Goal: Information Seeking & Learning: Understand process/instructions

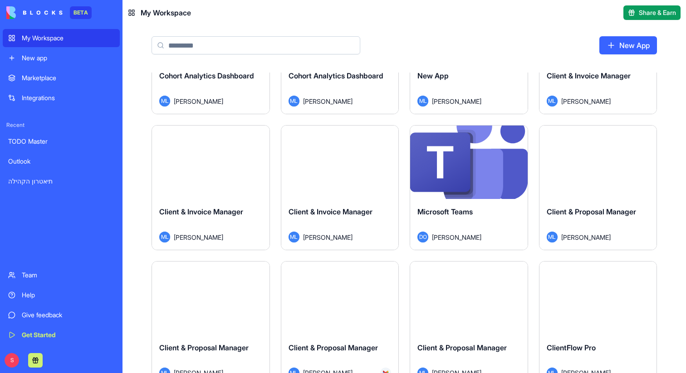
scroll to position [1983, 0]
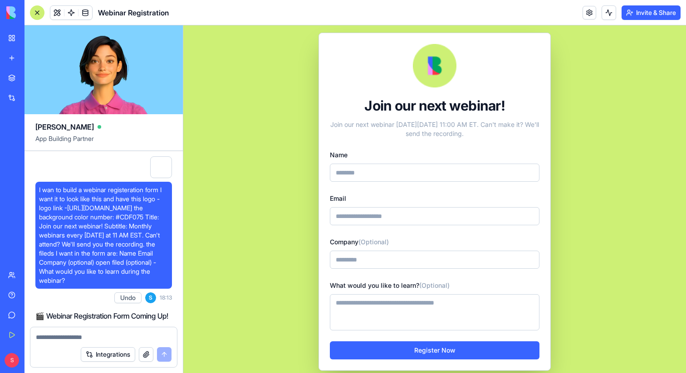
scroll to position [2007, 0]
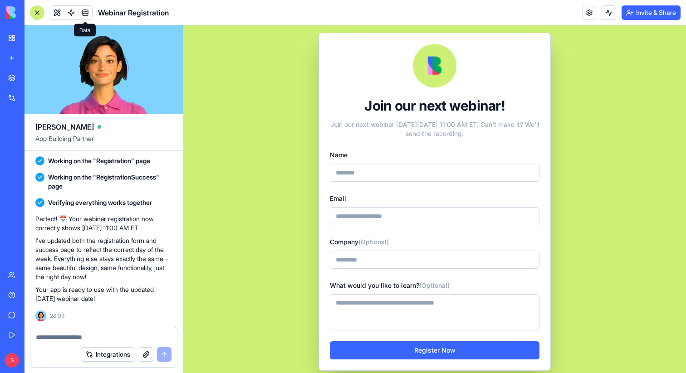
click at [86, 12] on span at bounding box center [85, 12] width 25 height 25
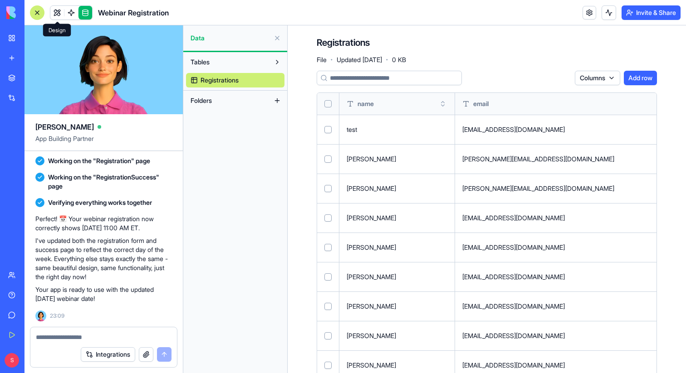
click at [56, 12] on link at bounding box center [57, 13] width 14 height 14
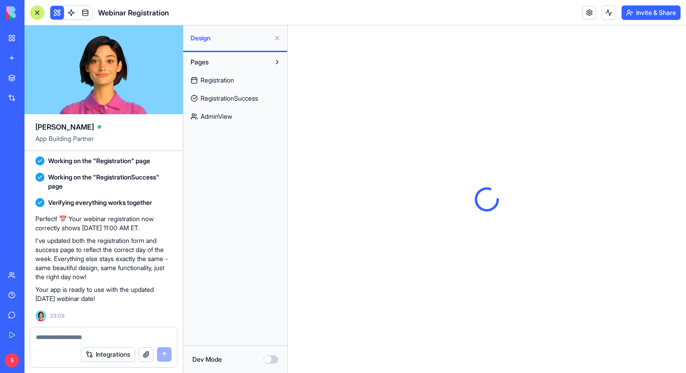
click at [216, 118] on span "AdminView" at bounding box center [217, 116] width 32 height 9
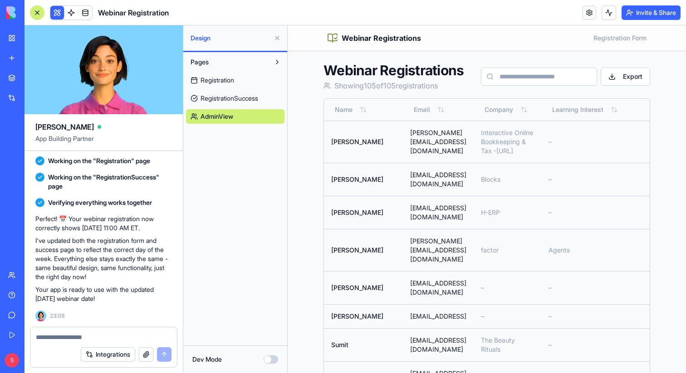
click at [276, 37] on button at bounding box center [277, 38] width 15 height 15
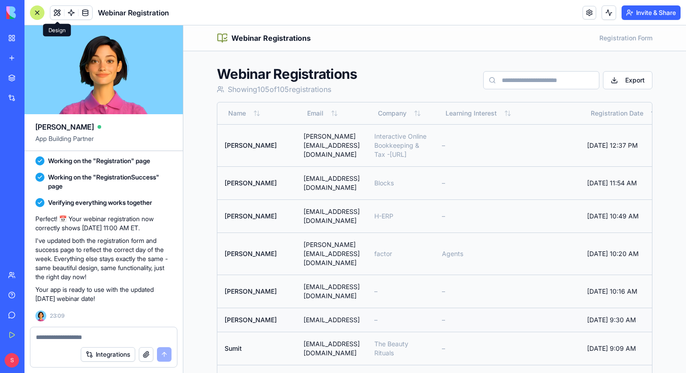
drag, startPoint x: 320, startPoint y: 280, endPoint x: 268, endPoint y: 280, distance: 52.2
click at [267, 308] on tr "Amit Goldenberg amit@bria.ai – – Sep 28, 2025, 9:30 AM" at bounding box center [443, 320] width 452 height 24
copy tr "amit@bria.ai"
click at [248, 308] on td "Amit Goldenberg" at bounding box center [256, 320] width 79 height 24
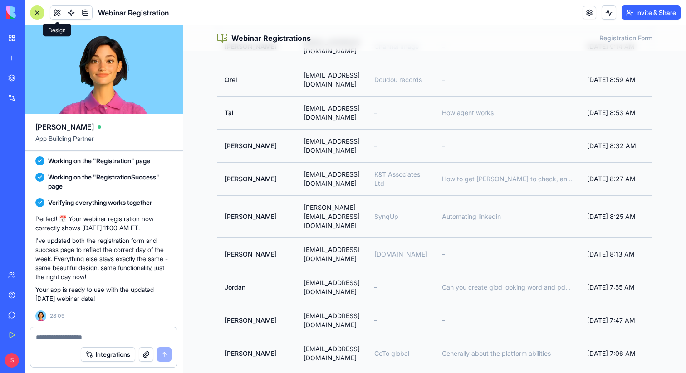
scroll to position [2599, 0]
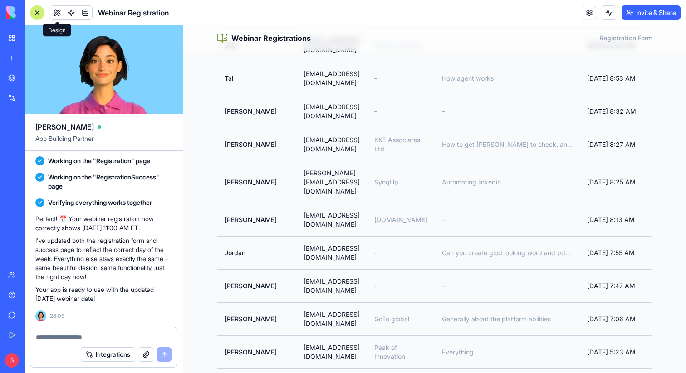
drag, startPoint x: 530, startPoint y: 304, endPoint x: 280, endPoint y: 277, distance: 252.0
copy td "g.tsehori@gmail.com"
drag, startPoint x: 358, startPoint y: 226, endPoint x: 280, endPoint y: 227, distance: 78.5
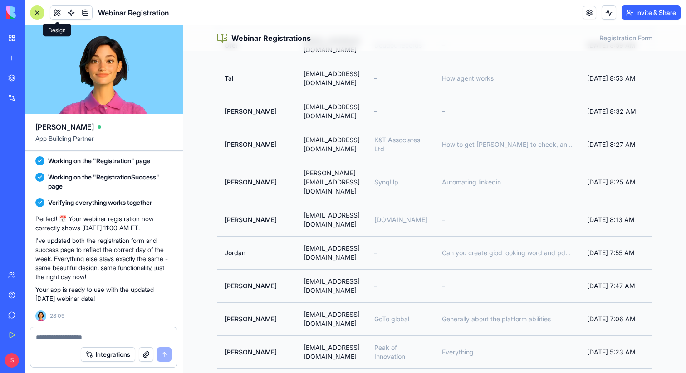
copy td "martyjensen@gmail.com"
drag, startPoint x: 352, startPoint y: 203, endPoint x: 279, endPoint y: 203, distance: 73.1
copy td "canufind1@gmail.com"
drag, startPoint x: 346, startPoint y: 176, endPoint x: 246, endPoint y: 183, distance: 100.5
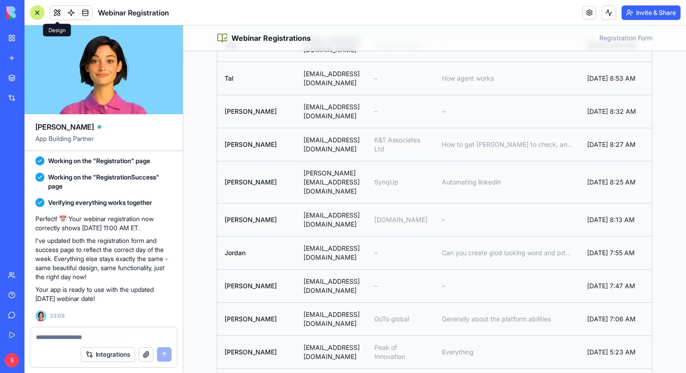
copy tr "uri.pintov@gmail.com"
drag, startPoint x: 371, startPoint y: 155, endPoint x: 273, endPoint y: 155, distance: 98.0
copy tr "franciscoaacuna@gmail.com"
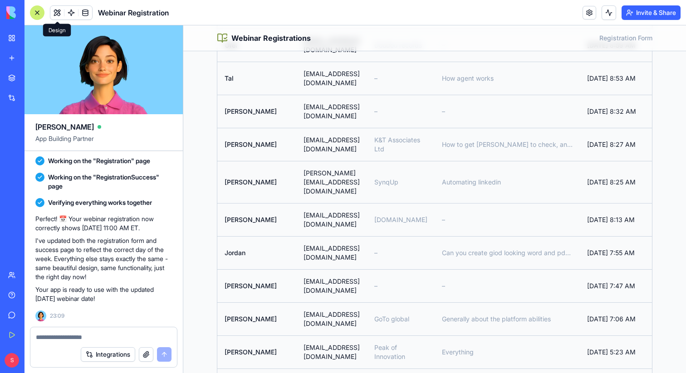
drag, startPoint x: 347, startPoint y: 129, endPoint x: 270, endPoint y: 128, distance: 77.1
copy tr "ryanjnay@gmail.com"
drag, startPoint x: 352, startPoint y: 103, endPoint x: 278, endPoint y: 106, distance: 73.6
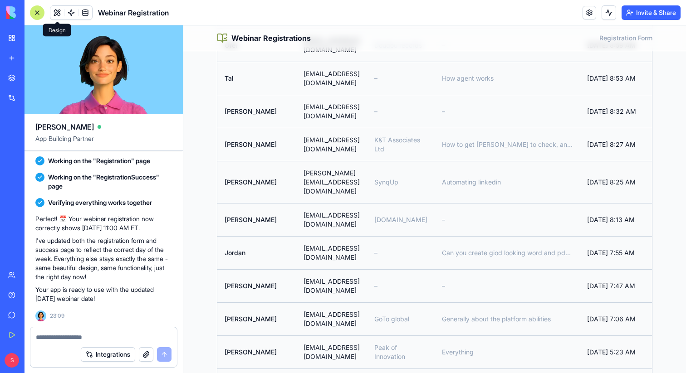
copy td "joenardi@gmail.com"
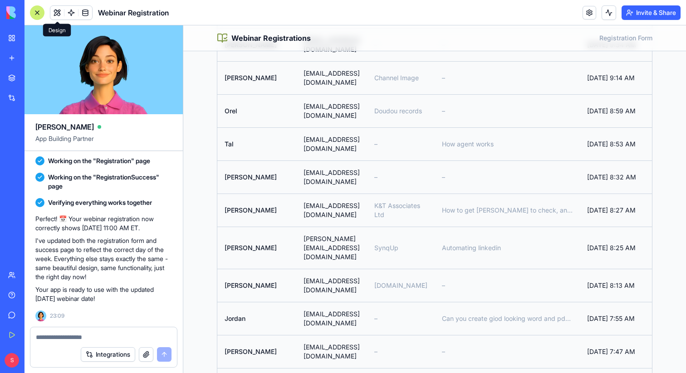
scroll to position [2513, 0]
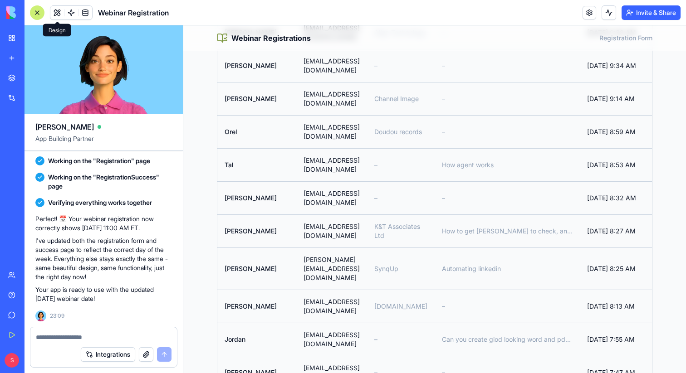
drag, startPoint x: 374, startPoint y: 170, endPoint x: 278, endPoint y: 172, distance: 96.7
copy td "tara@simpledaysolutions.com"
drag, startPoint x: 371, startPoint y: 142, endPoint x: 276, endPoint y: 142, distance: 94.8
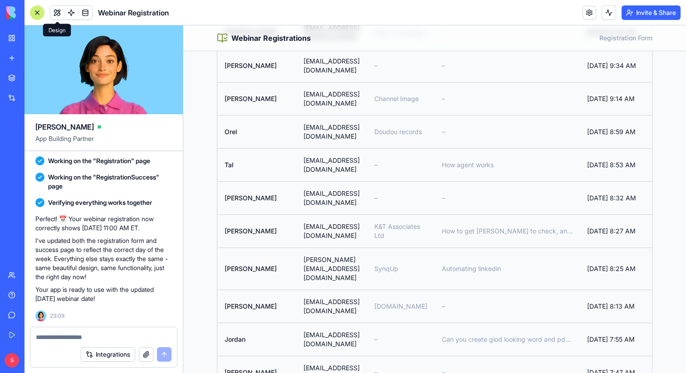
copy td "ashwin.nair3691@gmail.com"
drag, startPoint x: 354, startPoint y: 124, endPoint x: 280, endPoint y: 124, distance: 74.4
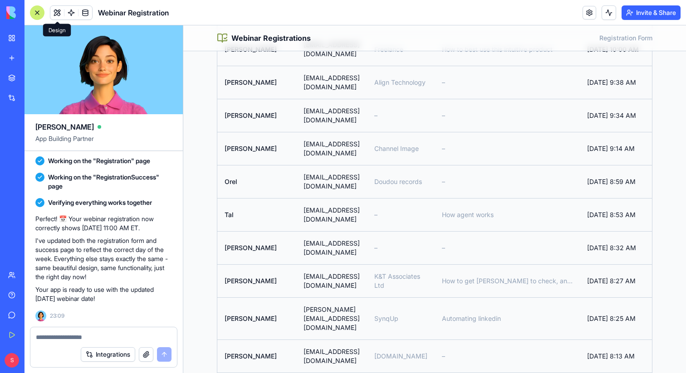
scroll to position [2457, 0]
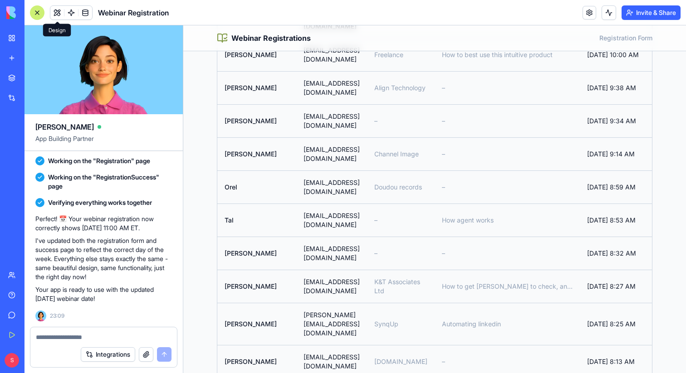
drag, startPoint x: 399, startPoint y: 147, endPoint x: 270, endPoint y: 147, distance: 129.8
drag, startPoint x: 346, startPoint y: 117, endPoint x: 279, endPoint y: 118, distance: 67.6
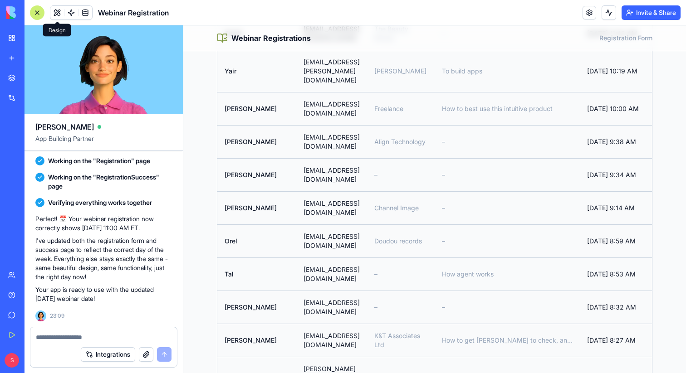
scroll to position [2394, 0]
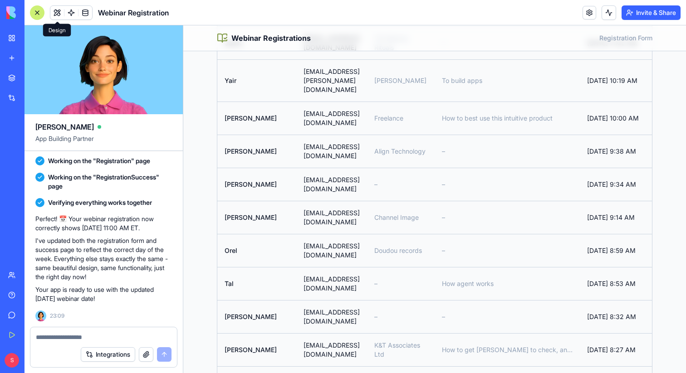
drag, startPoint x: 357, startPoint y: 155, endPoint x: 270, endPoint y: 156, distance: 86.7
drag, startPoint x: 343, startPoint y: 121, endPoint x: 280, endPoint y: 121, distance: 62.6
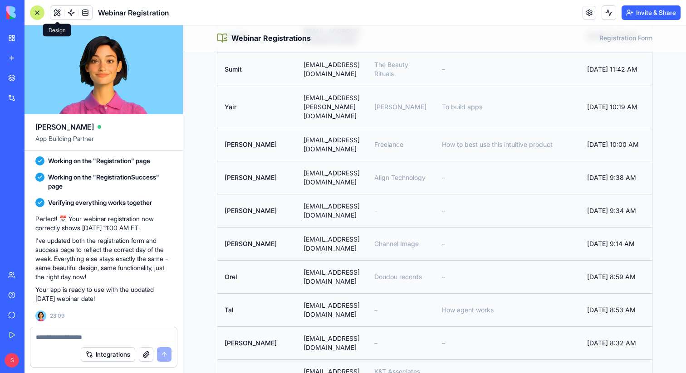
scroll to position [2354, 0]
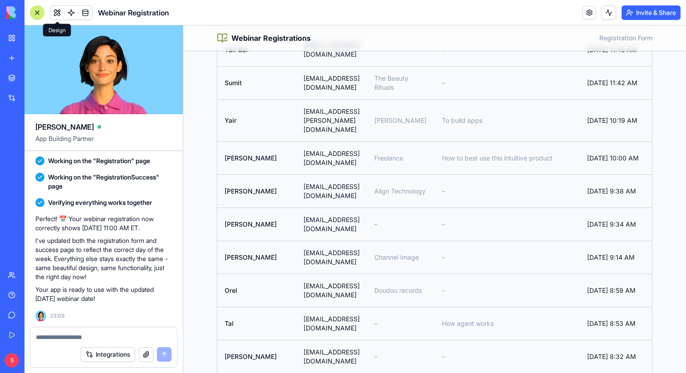
drag, startPoint x: 358, startPoint y: 126, endPoint x: 276, endPoint y: 125, distance: 81.7
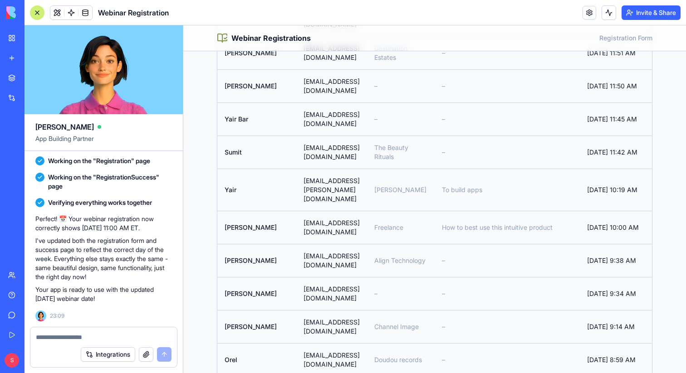
scroll to position [2282, 0]
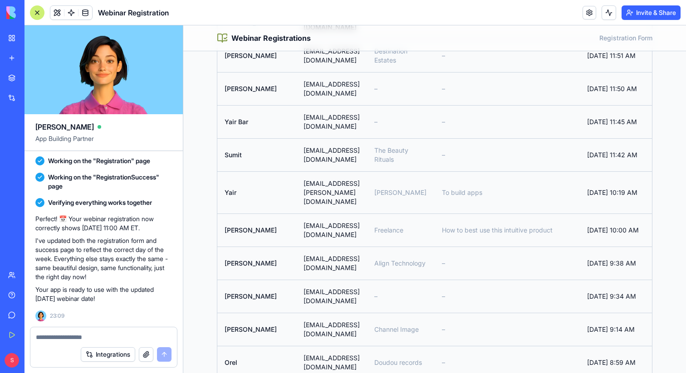
drag, startPoint x: 344, startPoint y: 170, endPoint x: 282, endPoint y: 171, distance: 61.7
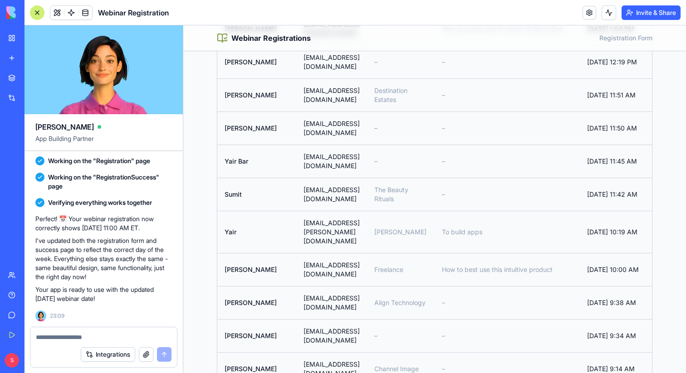
scroll to position [2219, 0]
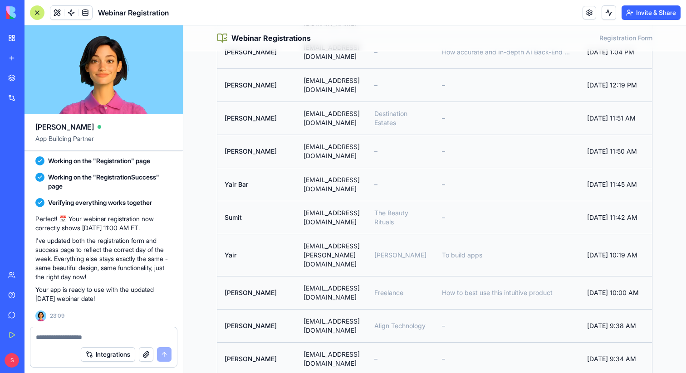
drag, startPoint x: 361, startPoint y: 206, endPoint x: 275, endPoint y: 206, distance: 85.8
drag, startPoint x: 355, startPoint y: 179, endPoint x: 274, endPoint y: 179, distance: 80.8
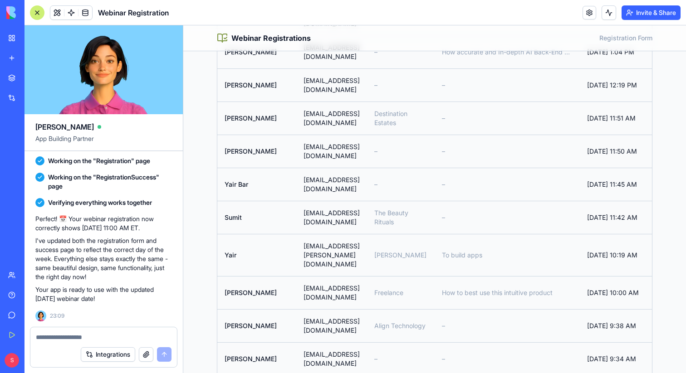
drag, startPoint x: 358, startPoint y: 183, endPoint x: 276, endPoint y: 183, distance: 81.7
drag, startPoint x: 348, startPoint y: 149, endPoint x: 282, endPoint y: 149, distance: 66.3
drag, startPoint x: 361, startPoint y: 120, endPoint x: 270, endPoint y: 119, distance: 90.8
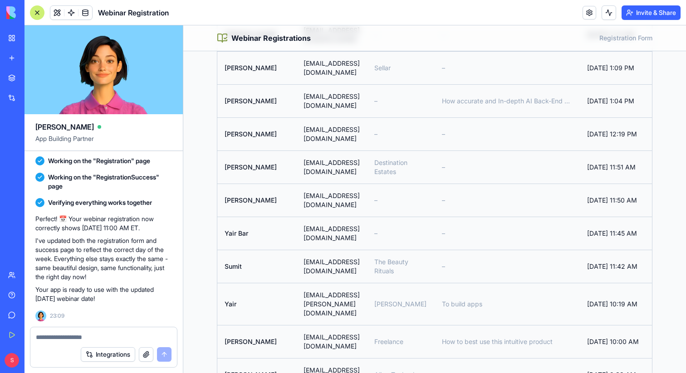
scroll to position [2164, 0]
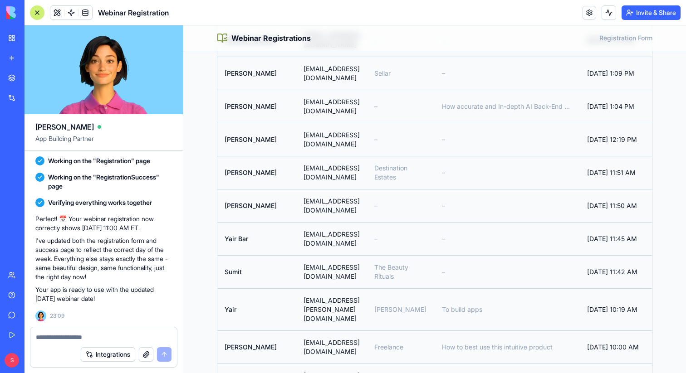
drag, startPoint x: 348, startPoint y: 148, endPoint x: 258, endPoint y: 148, distance: 89.8
drag, startPoint x: 356, startPoint y: 126, endPoint x: 265, endPoint y: 125, distance: 90.8
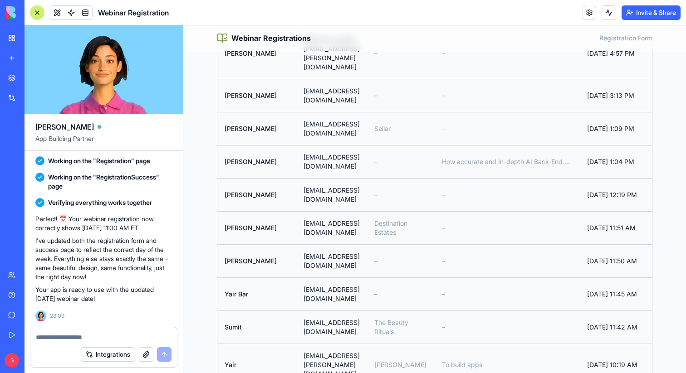
scroll to position [2106, 0]
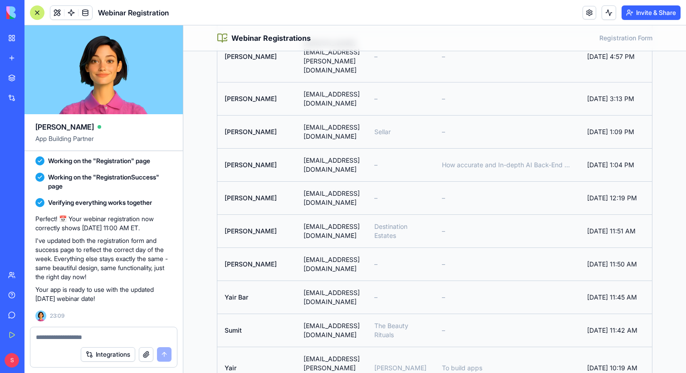
drag, startPoint x: 375, startPoint y: 158, endPoint x: 281, endPoint y: 159, distance: 94.4
drag, startPoint x: 344, startPoint y: 130, endPoint x: 279, endPoint y: 132, distance: 64.5
drag, startPoint x: 345, startPoint y: 105, endPoint x: 279, endPoint y: 104, distance: 66.3
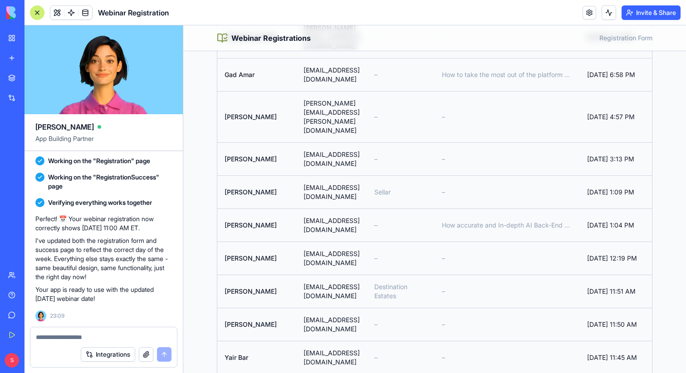
scroll to position [2040, 0]
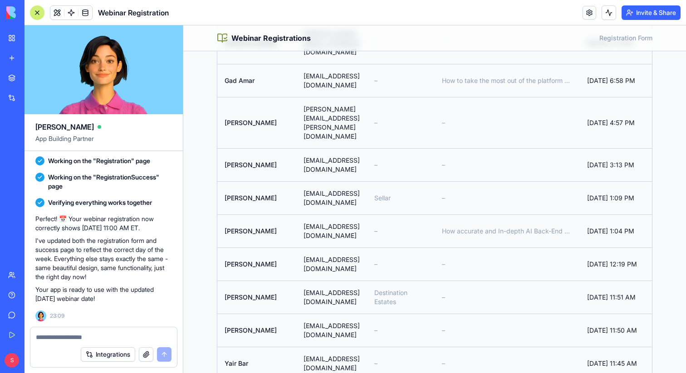
drag, startPoint x: 376, startPoint y: 145, endPoint x: 266, endPoint y: 145, distance: 109.8
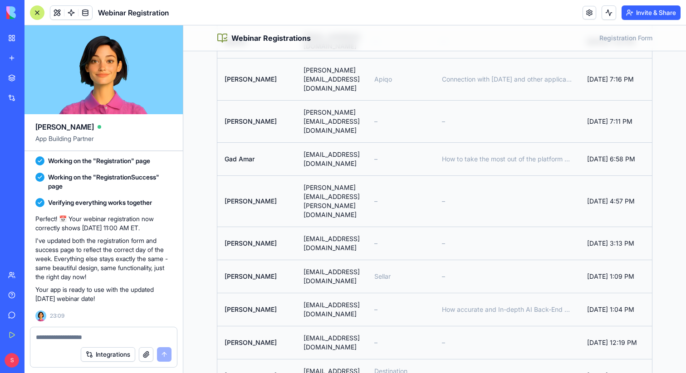
scroll to position [1961, 0]
drag, startPoint x: 380, startPoint y: 191, endPoint x: 243, endPoint y: 190, distance: 137.5
drag, startPoint x: 375, startPoint y: 185, endPoint x: 303, endPoint y: 196, distance: 73.0
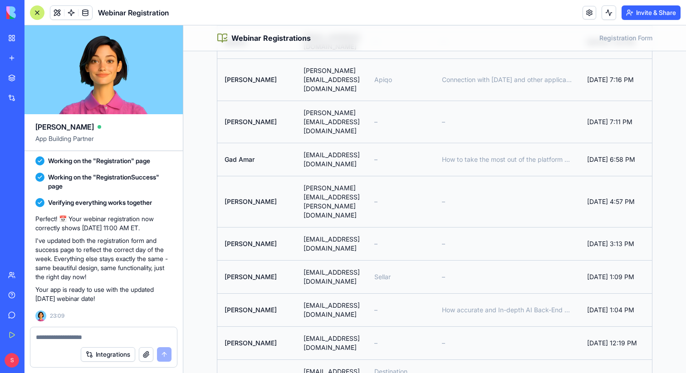
drag, startPoint x: 350, startPoint y: 156, endPoint x: 279, endPoint y: 161, distance: 71.4
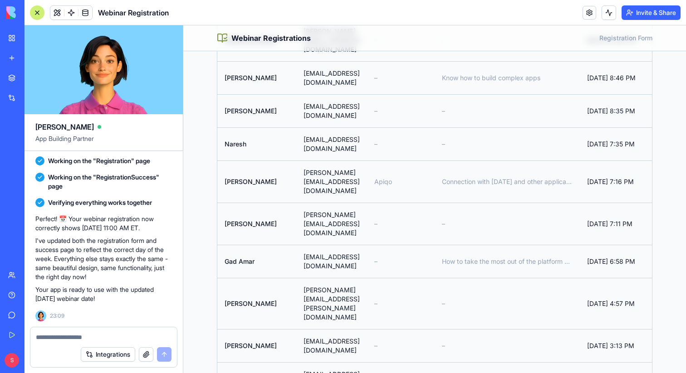
scroll to position [1857, 0]
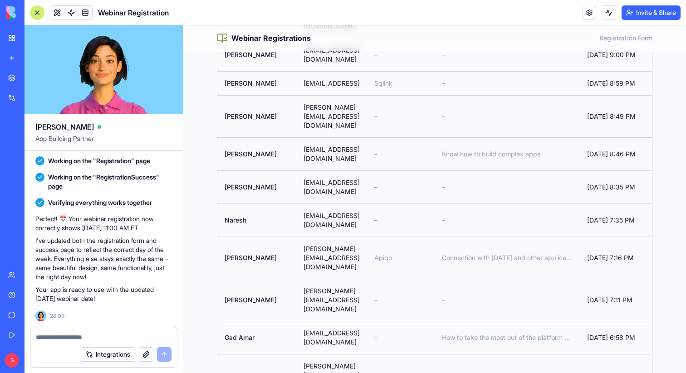
scroll to position [1781, 0]
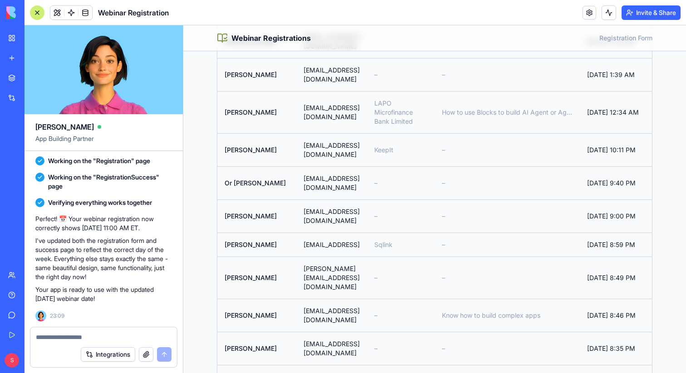
scroll to position [1605, 0]
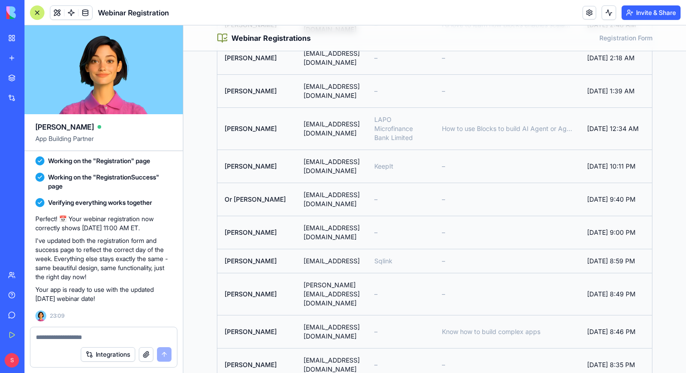
drag, startPoint x: 327, startPoint y: 184, endPoint x: 510, endPoint y: 209, distance: 185.1
drag, startPoint x: 318, startPoint y: 157, endPoint x: 501, endPoint y: 182, distance: 185.1
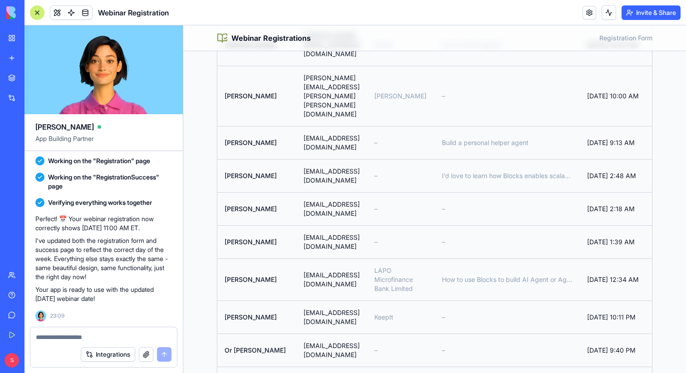
scroll to position [1440, 0]
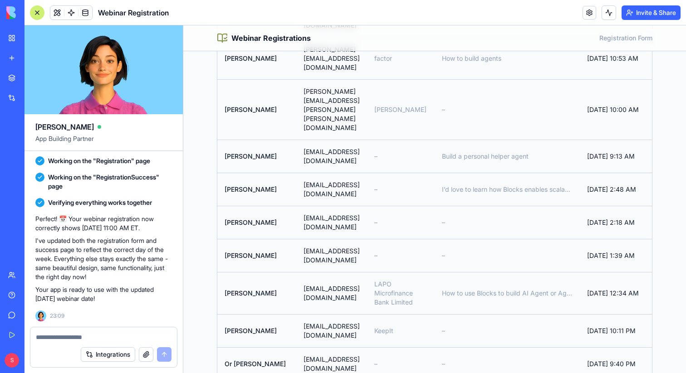
drag, startPoint x: 335, startPoint y: 252, endPoint x: 518, endPoint y: 278, distance: 185.1
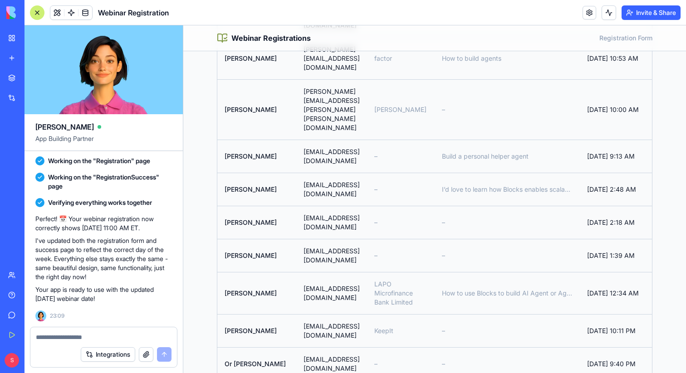
drag, startPoint x: 308, startPoint y: 191, endPoint x: 491, endPoint y: 216, distance: 185.1
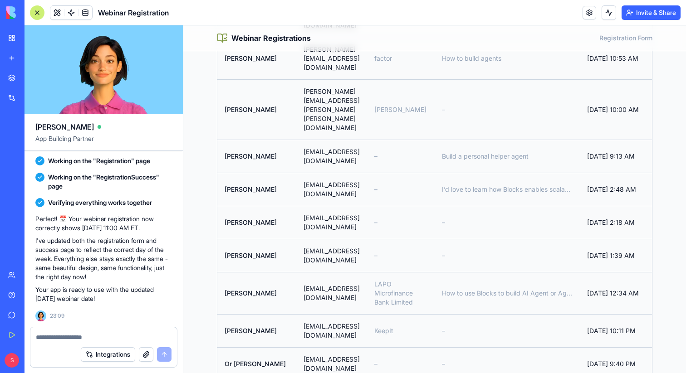
drag, startPoint x: 325, startPoint y: 140, endPoint x: 508, endPoint y: 166, distance: 185.1
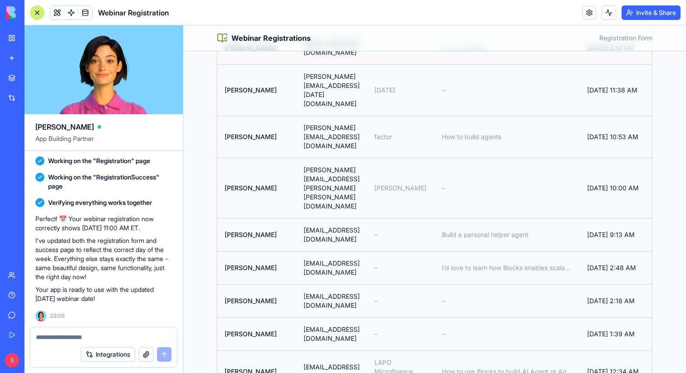
scroll to position [1354, 0]
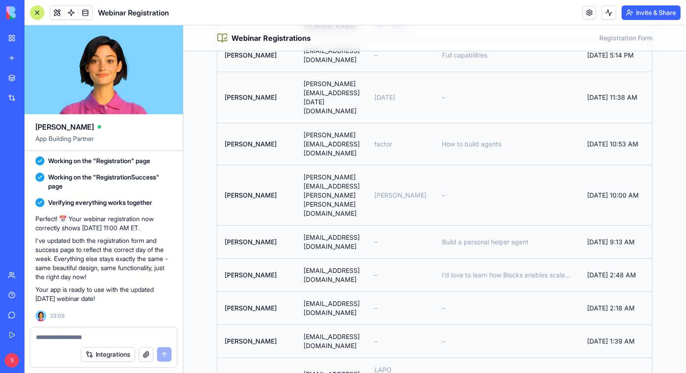
drag, startPoint x: 309, startPoint y: 174, endPoint x: 493, endPoint y: 199, distance: 185.1
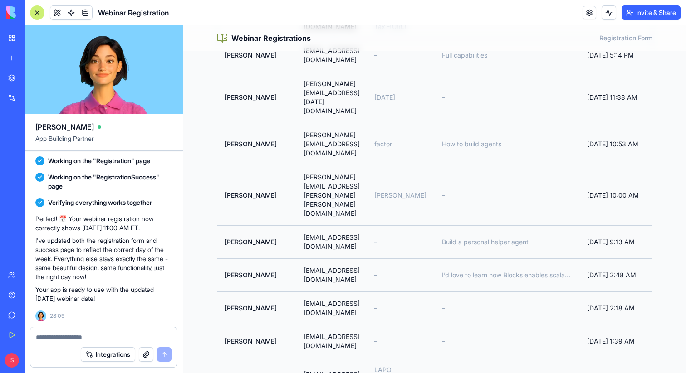
drag, startPoint x: 295, startPoint y: 154, endPoint x: 478, endPoint y: 179, distance: 185.1
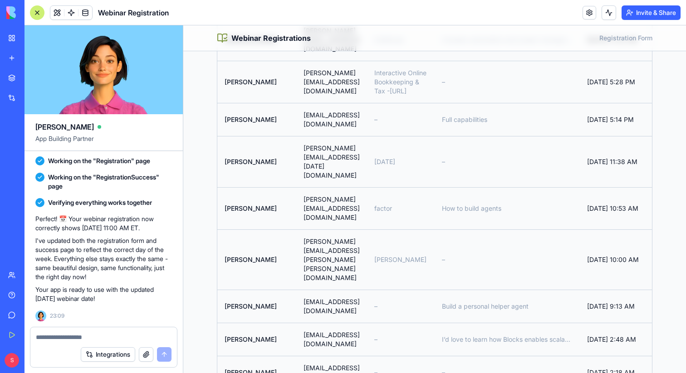
scroll to position [1286, 0]
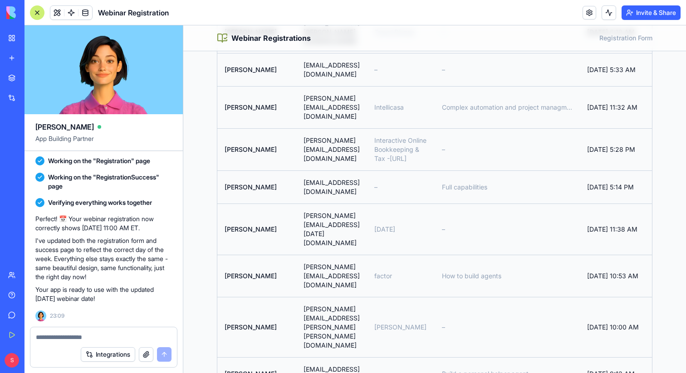
scroll to position [1203, 0]
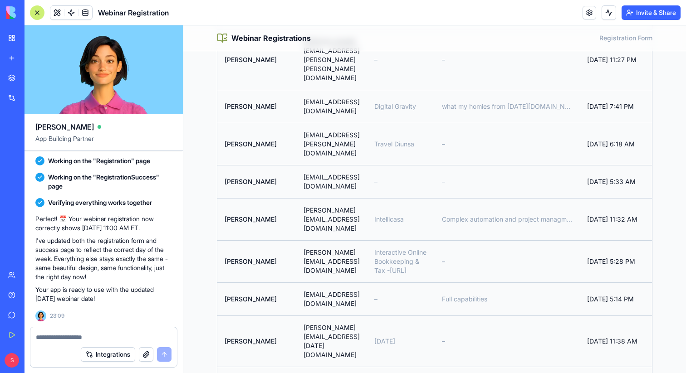
scroll to position [1106, 0]
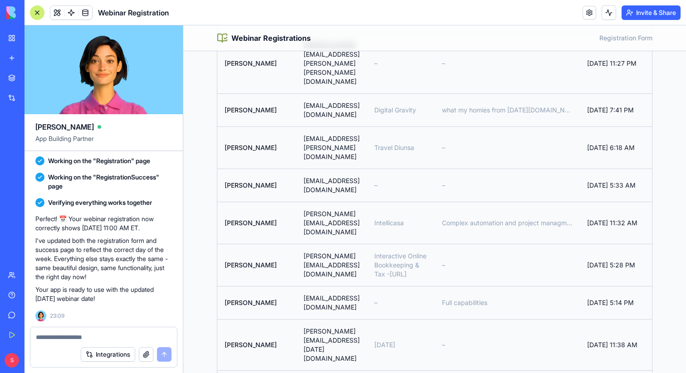
drag, startPoint x: 304, startPoint y: 125, endPoint x: 488, endPoint y: 151, distance: 185.1
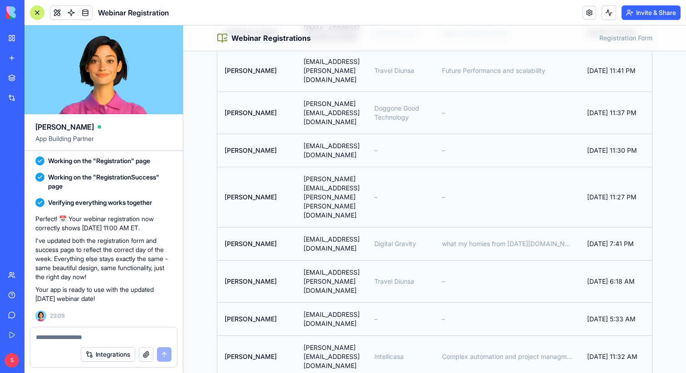
scroll to position [964, 0]
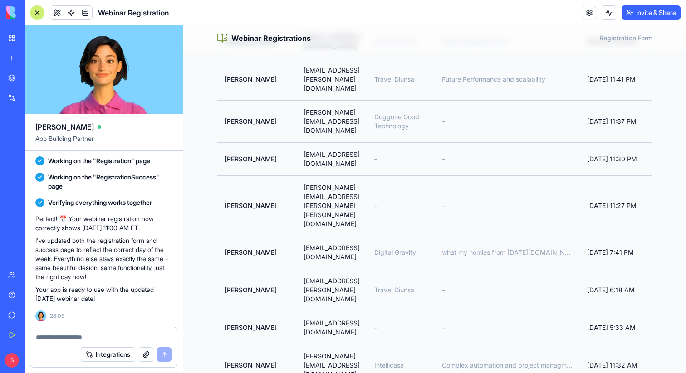
drag, startPoint x: 302, startPoint y: 160, endPoint x: 486, endPoint y: 185, distance: 185.1
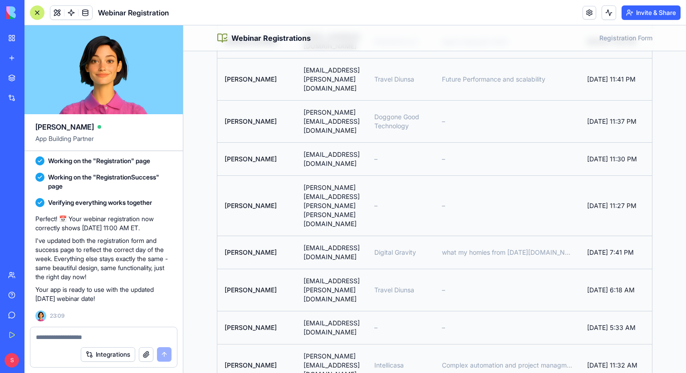
click at [324, 344] on td "stan@intellicasa.co.uk" at bounding box center [331, 365] width 71 height 42
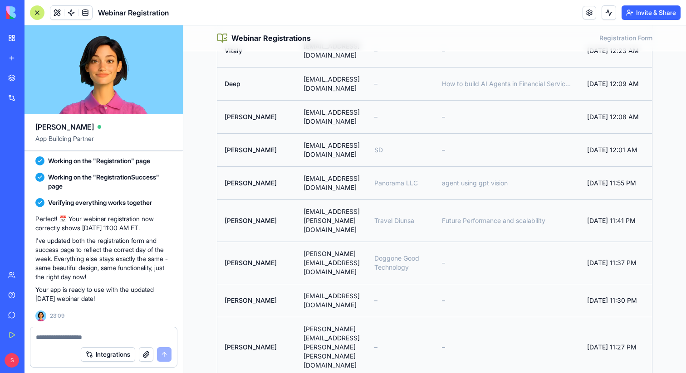
scroll to position [815, 0]
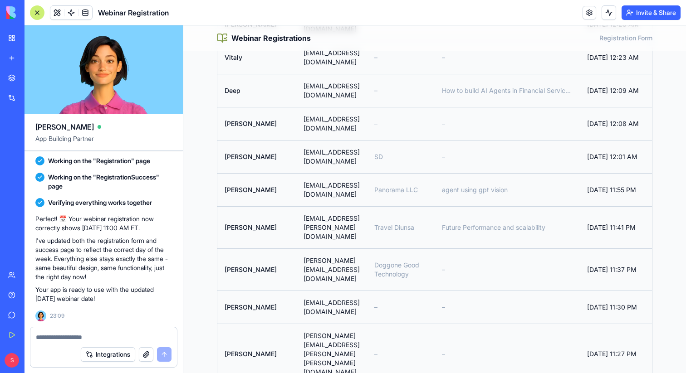
click at [296, 291] on td "Guy@fortyonepay.com" at bounding box center [331, 307] width 71 height 33
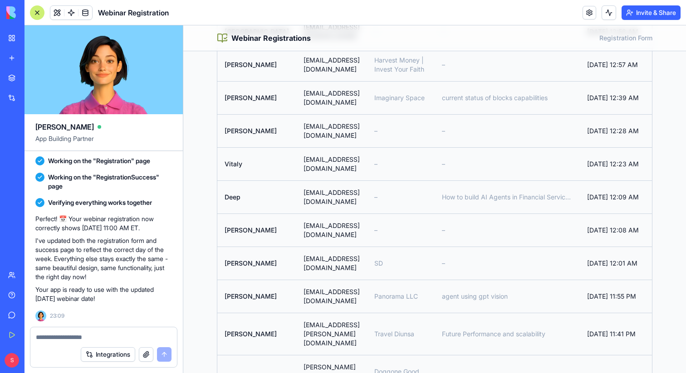
scroll to position [708, 0]
click at [317, 356] on td "johnaohman@gmail.com" at bounding box center [331, 377] width 71 height 42
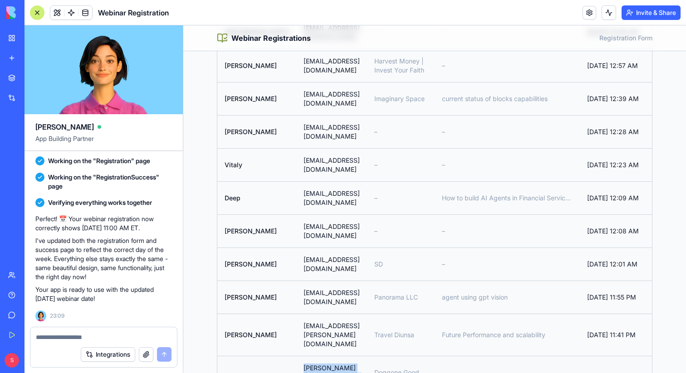
click at [317, 356] on td "johnaohman@gmail.com" at bounding box center [331, 377] width 71 height 42
click at [339, 314] on td "mario.urrutia@traveldiunsa.com" at bounding box center [331, 335] width 71 height 42
click at [302, 281] on td "alonkaminsky@gmail.com" at bounding box center [331, 297] width 71 height 33
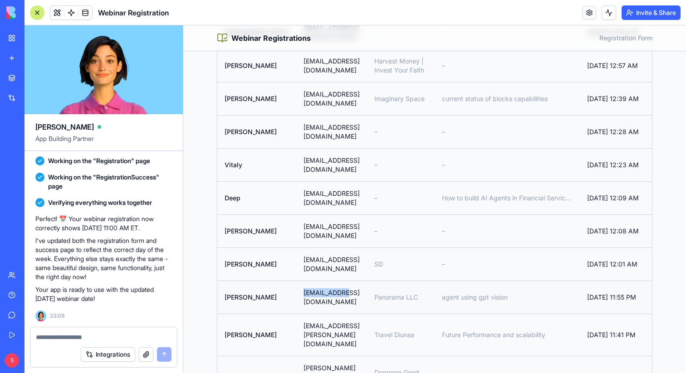
click at [302, 281] on td "alonkaminsky@gmail.com" at bounding box center [331, 297] width 71 height 33
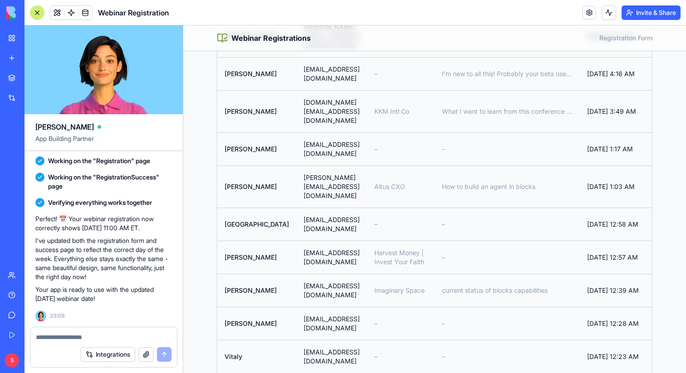
scroll to position [515, 0]
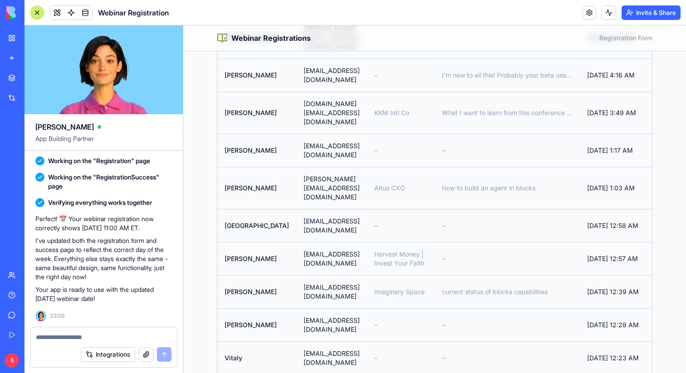
click at [310, 342] on td "tal.shter@gmail.com" at bounding box center [331, 358] width 71 height 33
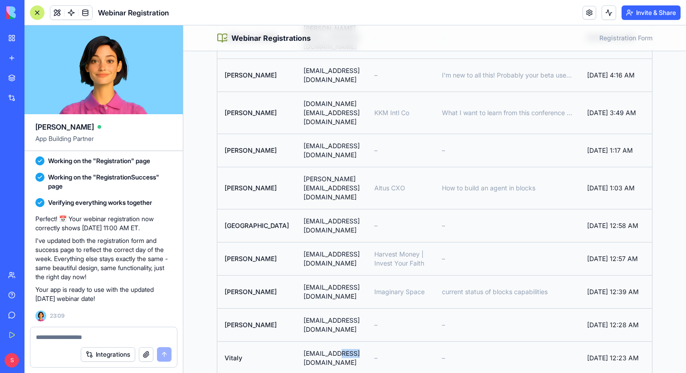
click at [310, 342] on td "tal.shter@gmail.com" at bounding box center [331, 358] width 71 height 33
click at [319, 309] on td "ryanjnay@gmail.com" at bounding box center [331, 325] width 71 height 33
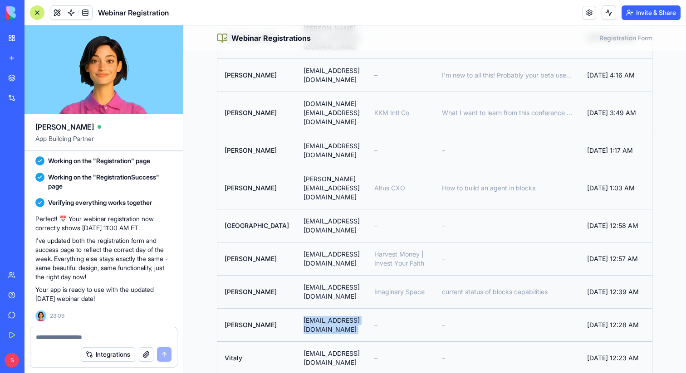
click at [330, 275] on td "tolson516@gmail.com" at bounding box center [331, 291] width 71 height 33
click at [315, 242] on td "sfrench@harvest-money.com" at bounding box center [331, 258] width 71 height 33
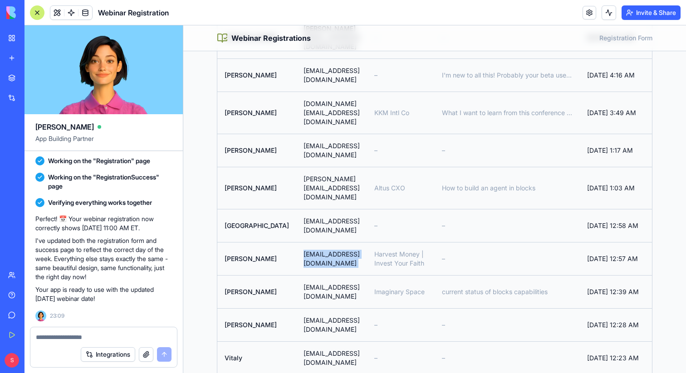
drag, startPoint x: 315, startPoint y: 119, endPoint x: 499, endPoint y: 145, distance: 185.1
click at [315, 242] on td "sfrench@harvest-money.com" at bounding box center [331, 258] width 71 height 33
click at [296, 209] on td "francetime@gmail.com" at bounding box center [331, 225] width 71 height 33
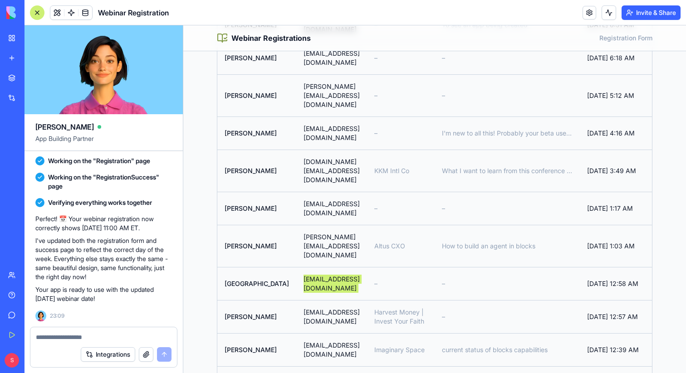
scroll to position [451, 0]
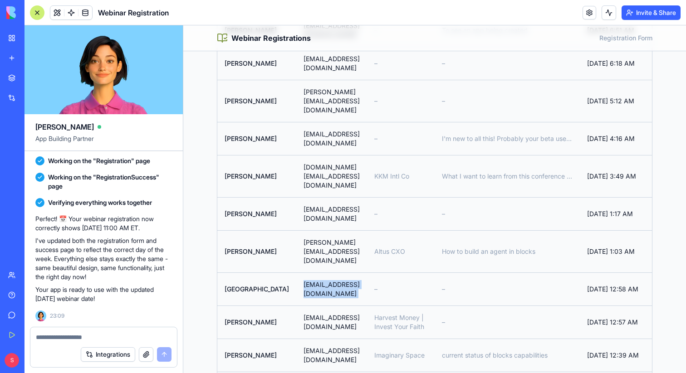
click at [303, 231] on td "aaronm@altuscxo.com" at bounding box center [331, 252] width 71 height 42
drag, startPoint x: 316, startPoint y: 99, endPoint x: 499, endPoint y: 124, distance: 185.1
click at [316, 197] on td "melissajc720@gmail.com" at bounding box center [331, 213] width 71 height 33
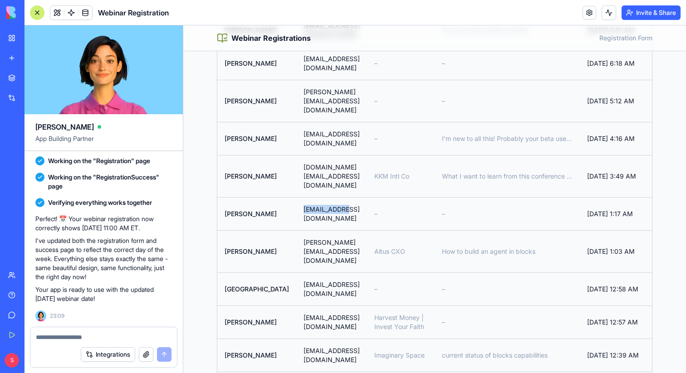
click at [316, 197] on td "melissajc720@gmail.com" at bounding box center [331, 213] width 71 height 33
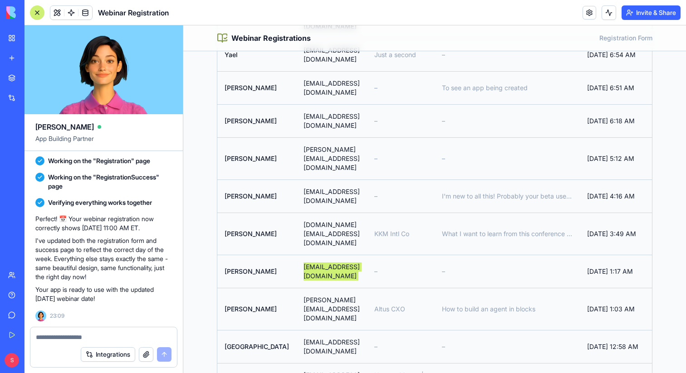
scroll to position [387, 0]
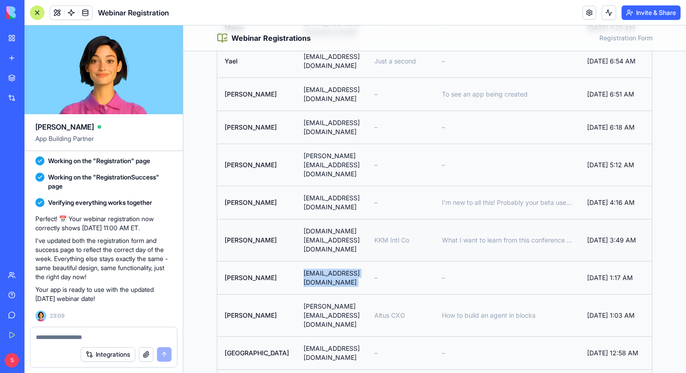
click at [313, 219] on td "kkm.intl.co@gmail.com" at bounding box center [331, 240] width 71 height 42
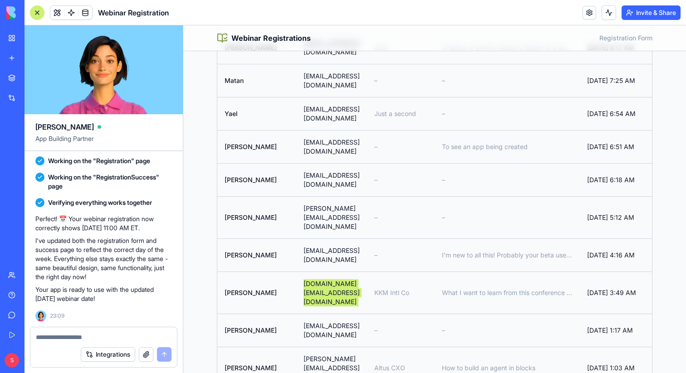
scroll to position [329, 0]
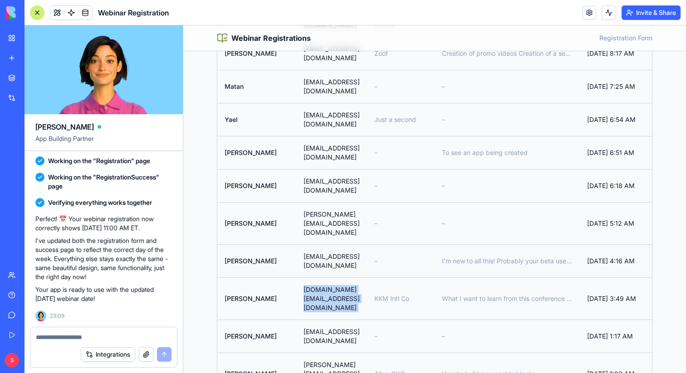
click at [320, 245] on td "cafetas@gmail.com" at bounding box center [331, 261] width 71 height 33
click at [296, 202] on td "michal@yashpe.com" at bounding box center [331, 223] width 71 height 42
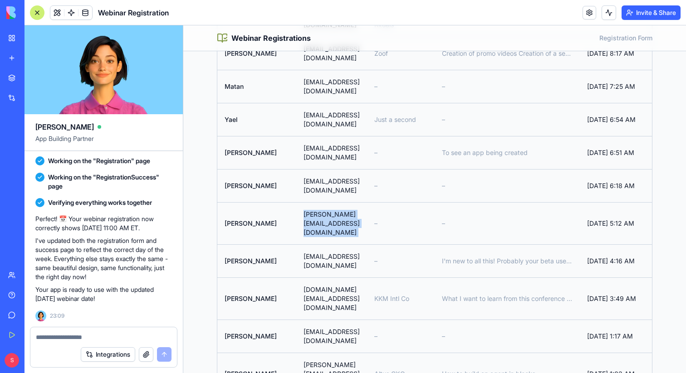
click at [296, 202] on td "michal@yashpe.com" at bounding box center [331, 223] width 71 height 42
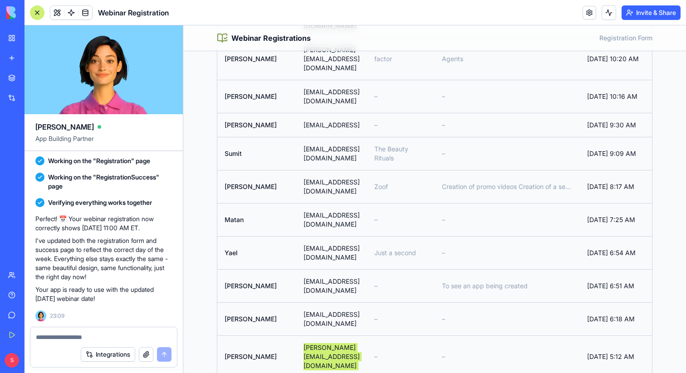
scroll to position [194, 0]
click at [329, 304] on td "sharadbansal1000@gmail.com" at bounding box center [331, 320] width 71 height 33
drag, startPoint x: 329, startPoint y: 245, endPoint x: 512, endPoint y: 270, distance: 185.1
click at [329, 304] on td "sharadbansal1000@gmail.com" at bounding box center [331, 320] width 71 height 33
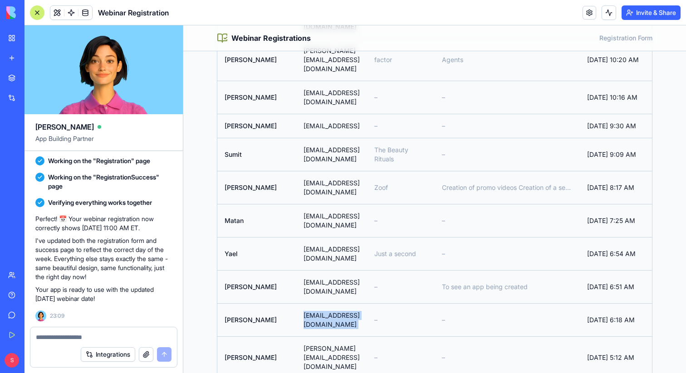
click at [311, 270] on td "Tonyprincis@gmail.com" at bounding box center [331, 286] width 71 height 33
click at [339, 237] on td "steimbergyael@gmail.com" at bounding box center [331, 253] width 71 height 33
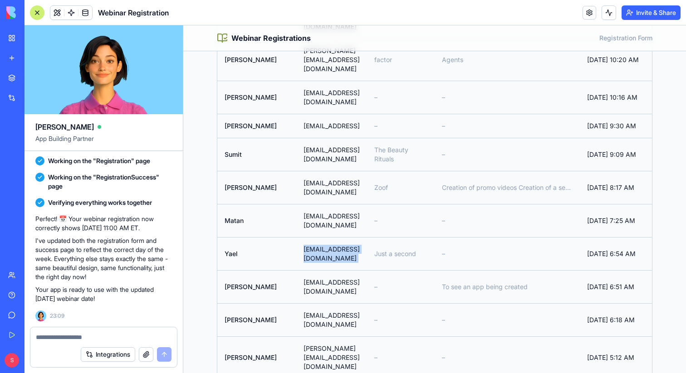
drag, startPoint x: 339, startPoint y: 184, endPoint x: 522, endPoint y: 210, distance: 185.1
click at [339, 237] on td "steimbergyael@gmail.com" at bounding box center [331, 253] width 71 height 33
click at [301, 204] on td "info@work-management.org" at bounding box center [331, 220] width 71 height 33
drag, startPoint x: 301, startPoint y: 162, endPoint x: 484, endPoint y: 188, distance: 185.1
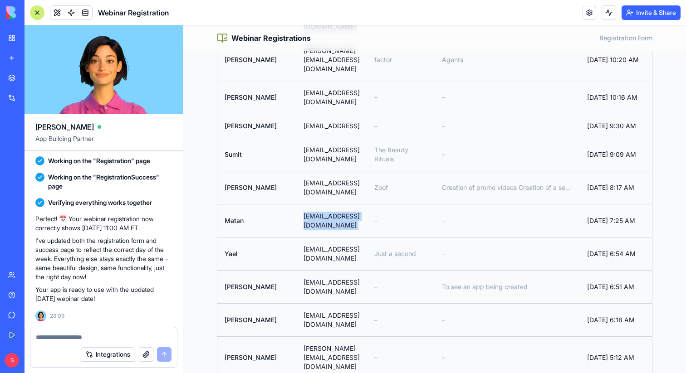
click at [301, 204] on td "info@work-management.org" at bounding box center [331, 220] width 71 height 33
click at [308, 171] on td "zufglobusus2022@gmail.com" at bounding box center [331, 187] width 71 height 33
click at [305, 138] on td "darkthender20@gmail.com" at bounding box center [331, 154] width 71 height 33
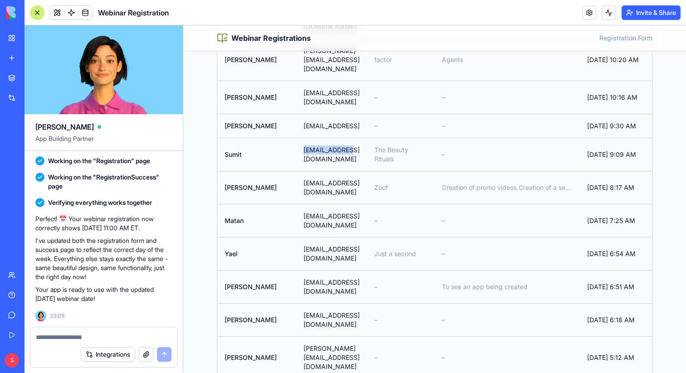
drag, startPoint x: 305, startPoint y: 116, endPoint x: 488, endPoint y: 141, distance: 185.1
click at [305, 138] on td "darkthender20@gmail.com" at bounding box center [331, 154] width 71 height 33
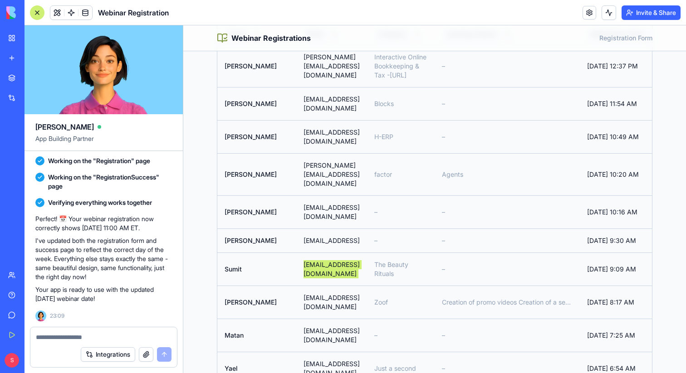
scroll to position [75, 0]
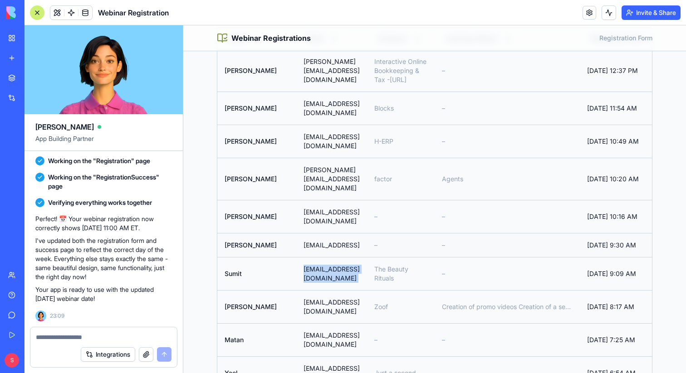
click at [314, 233] on td "amit@bria.ai" at bounding box center [331, 245] width 71 height 24
click at [310, 200] on td "canufind1@gmail.com" at bounding box center [331, 216] width 71 height 33
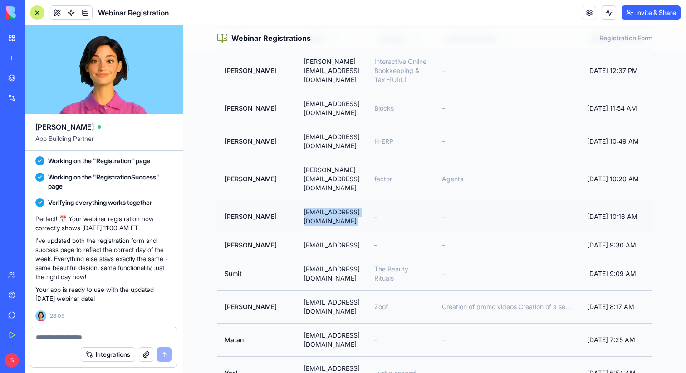
click at [310, 200] on td "canufind1@gmail.com" at bounding box center [331, 216] width 71 height 33
click at [319, 128] on td "tzarfati9@gmail.com" at bounding box center [331, 141] width 71 height 33
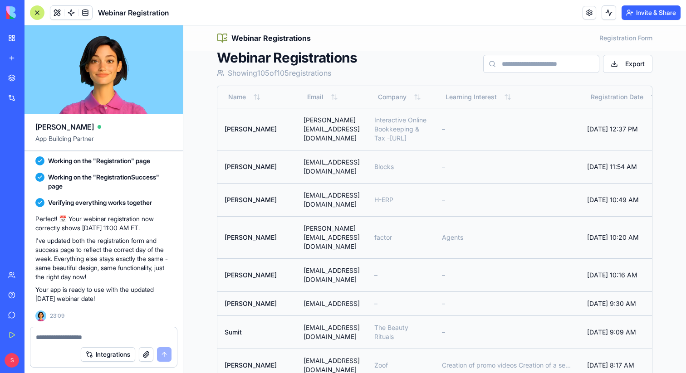
click at [298, 163] on td "Gaya@qumracapital.com" at bounding box center [331, 166] width 71 height 33
click at [304, 129] on td "richard@iobtax.ca" at bounding box center [331, 129] width 71 height 42
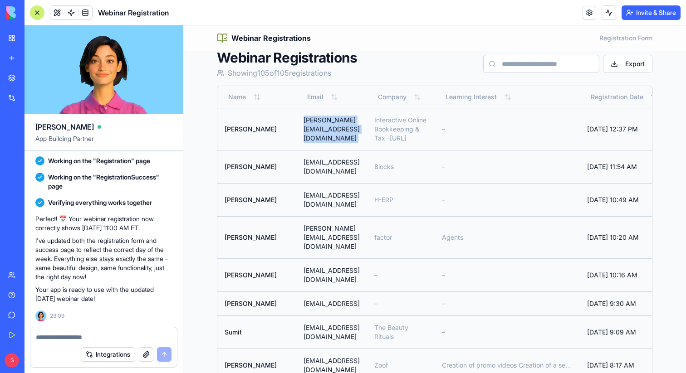
click at [304, 129] on td "richard@iobtax.ca" at bounding box center [331, 129] width 71 height 42
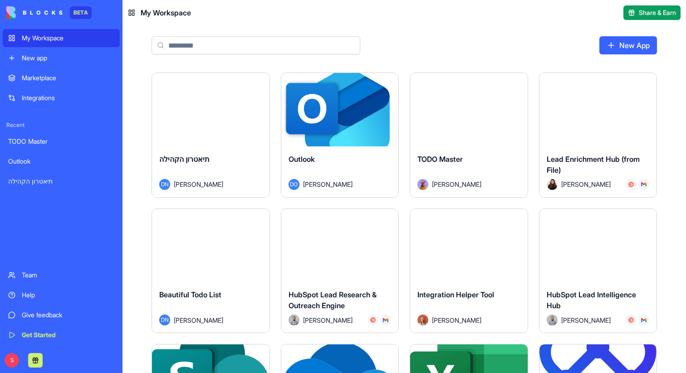
scroll to position [1983, 0]
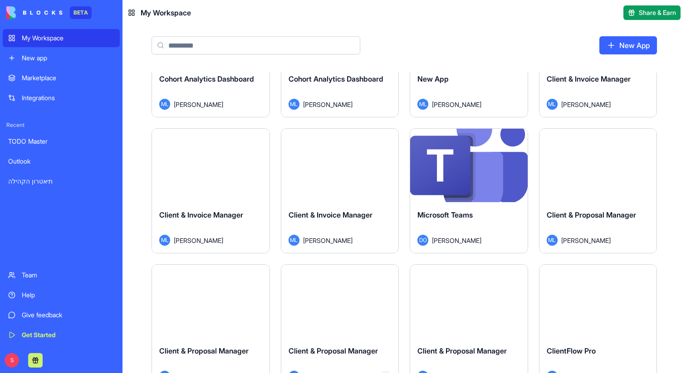
click at [35, 93] on link "Integrations" at bounding box center [61, 98] width 117 height 18
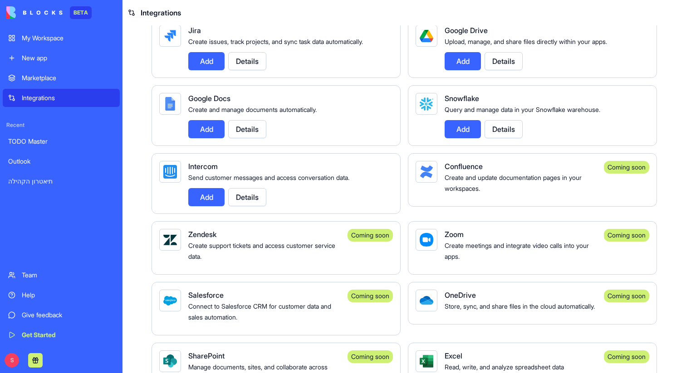
scroll to position [571, 0]
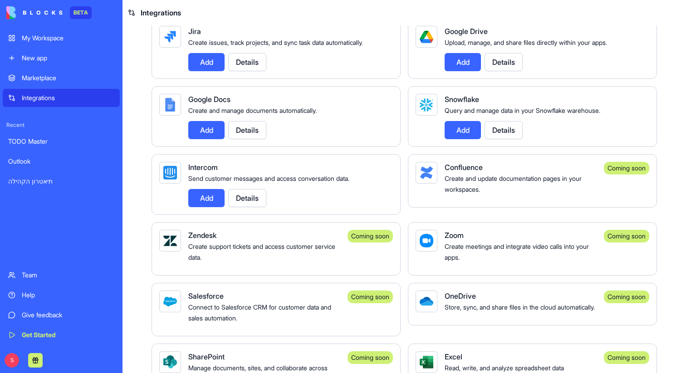
click at [249, 207] on button "Details" at bounding box center [247, 198] width 38 height 18
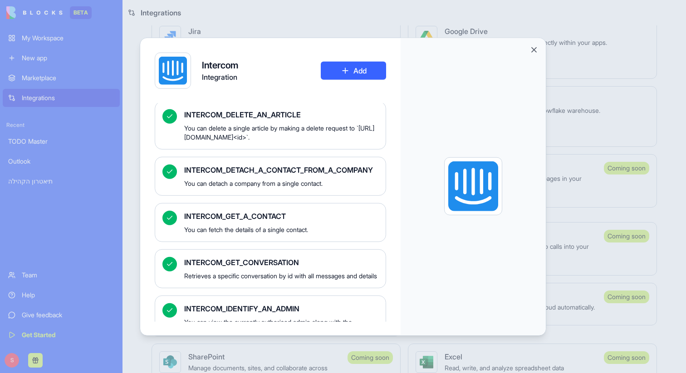
scroll to position [866, 0]
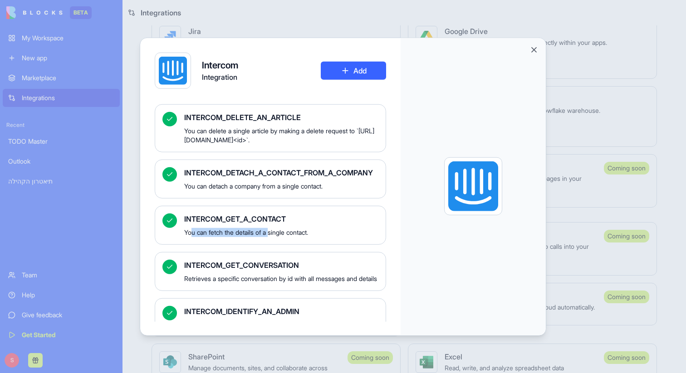
drag, startPoint x: 191, startPoint y: 240, endPoint x: 274, endPoint y: 241, distance: 83.0
click at [274, 237] on span "You can fetch the details of a single contact." at bounding box center [281, 232] width 194 height 9
drag, startPoint x: 261, startPoint y: 239, endPoint x: 317, endPoint y: 239, distance: 55.4
click at [317, 237] on span "You can fetch the details of a single contact." at bounding box center [281, 232] width 194 height 9
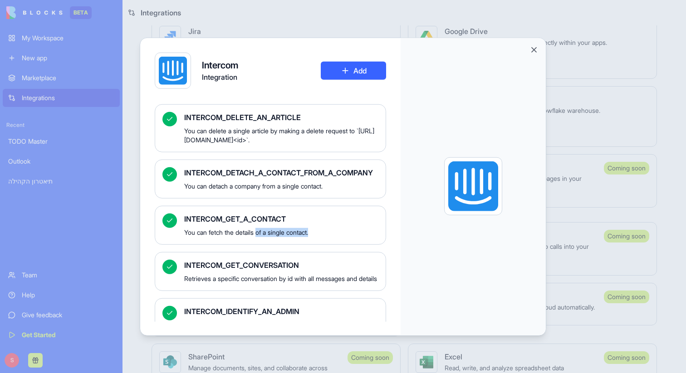
click at [317, 237] on span "You can fetch the details of a single contact." at bounding box center [281, 232] width 194 height 9
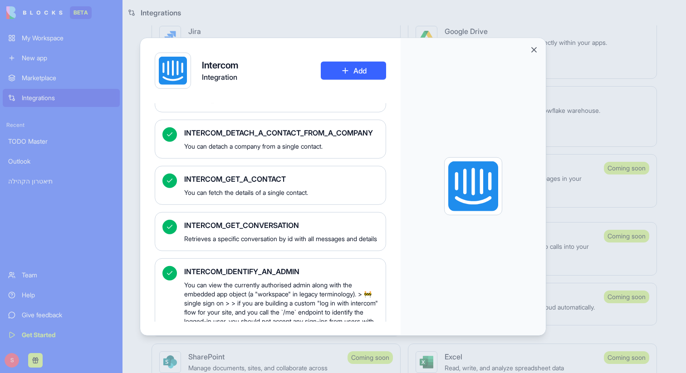
scroll to position [935, 0]
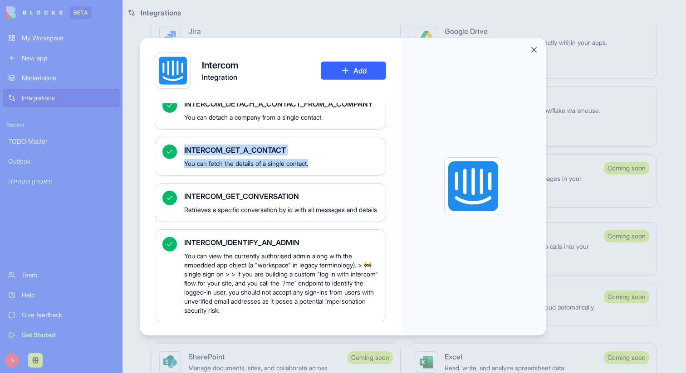
drag, startPoint x: 324, startPoint y: 173, endPoint x: 174, endPoint y: 157, distance: 150.1
click at [174, 157] on div "INTERCOM_GET_A_CONTACT You can fetch the details of a single contact." at bounding box center [270, 156] width 231 height 39
copy div "INTERCOM_GET_A_CONTACT You can fetch the details of a single contact."
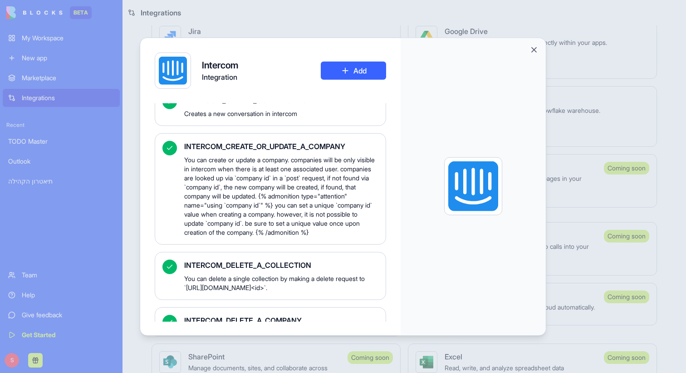
scroll to position [558, 0]
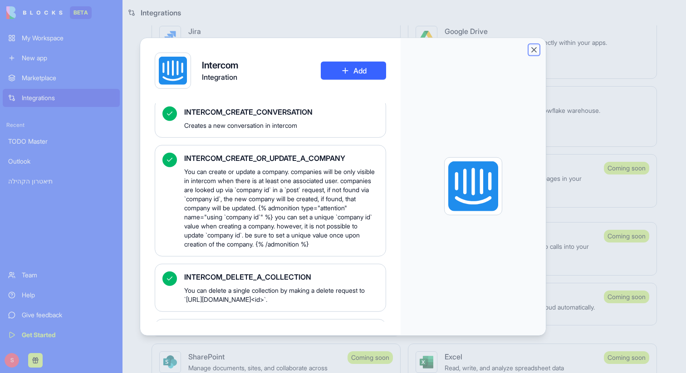
click at [532, 51] on button "Close" at bounding box center [534, 49] width 9 height 9
